Goal: Book appointment/travel/reservation

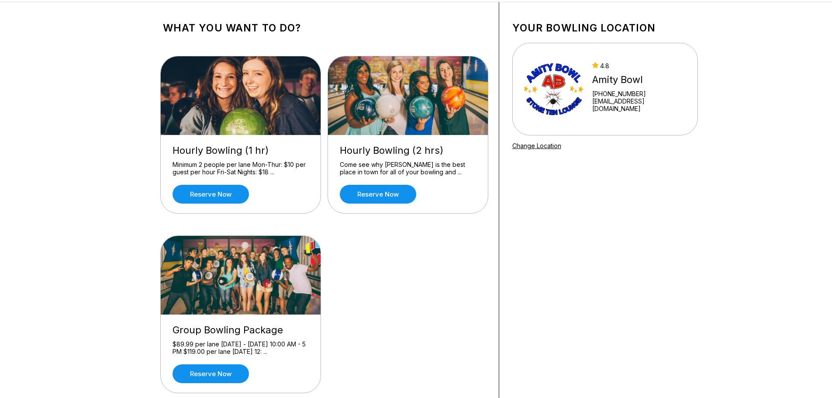
scroll to position [87, 0]
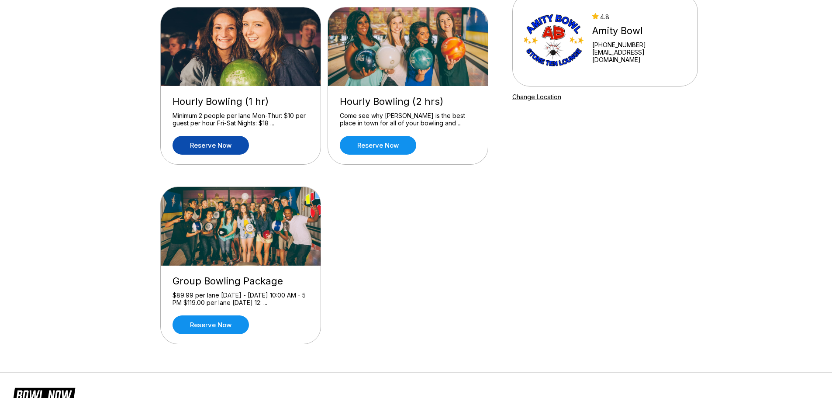
click at [223, 154] on link "Reserve now" at bounding box center [211, 145] width 76 height 19
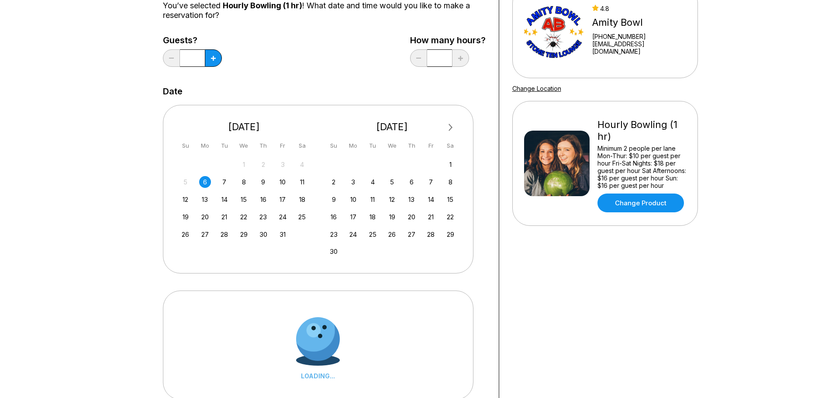
scroll to position [175, 0]
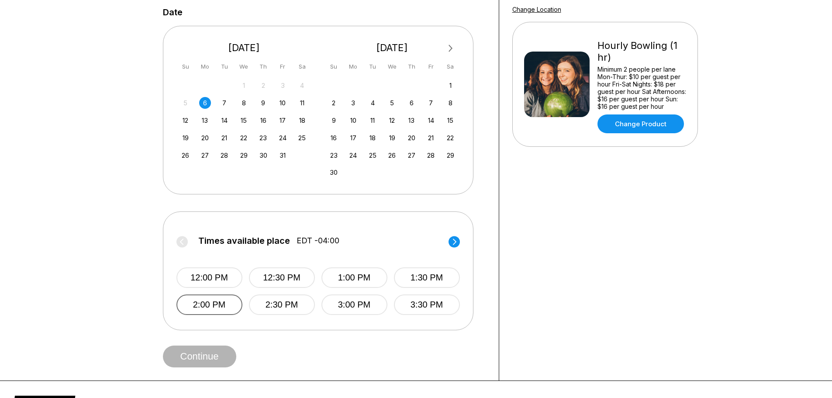
click at [213, 299] on button "2:00 PM" at bounding box center [210, 305] width 66 height 21
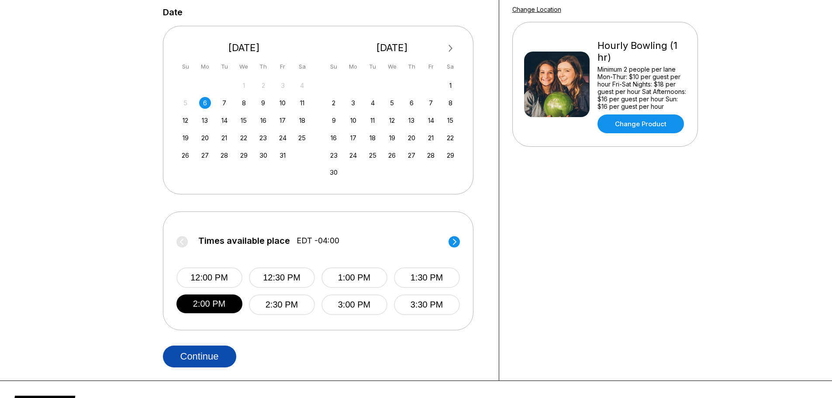
click at [193, 352] on button "Continue" at bounding box center [199, 357] width 73 height 22
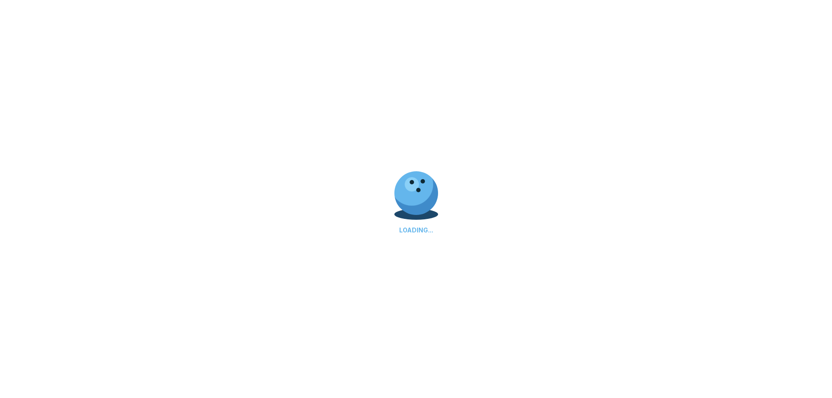
select select "**"
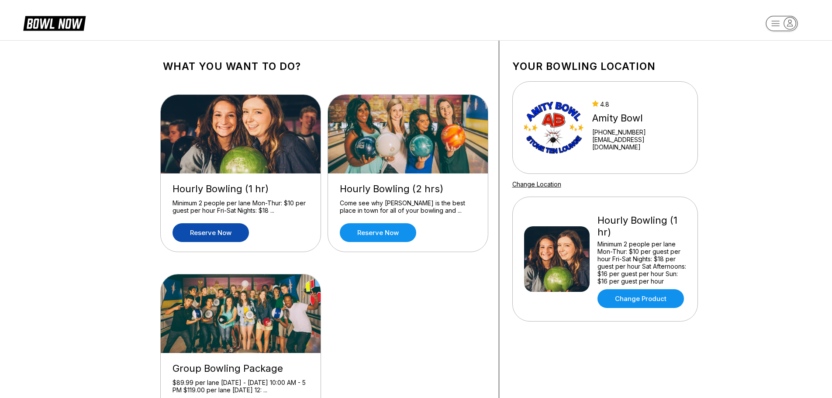
click at [383, 206] on div "Come see why [PERSON_NAME] is the best place in town for all of your bowling an…" at bounding box center [408, 206] width 136 height 15
